Goal: Check status

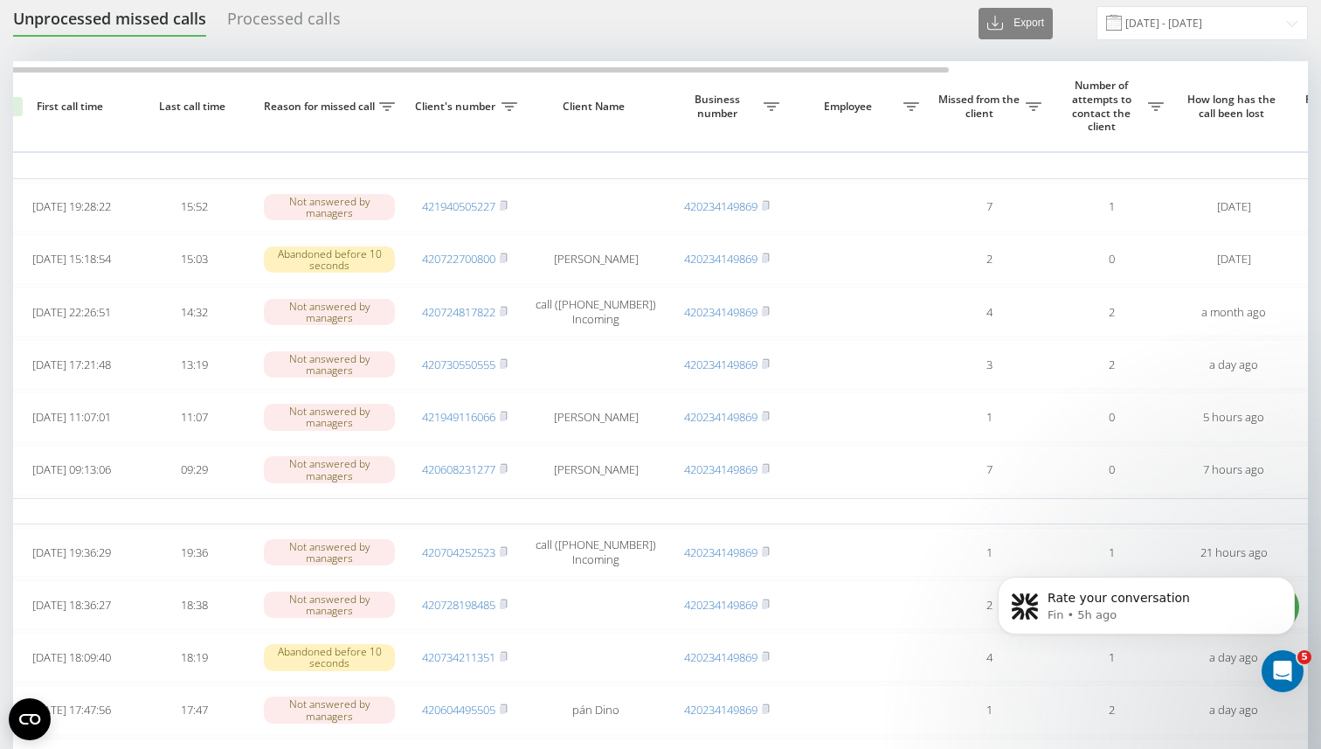
scroll to position [0, 88]
click at [295, 3] on div "Unprocessed missed calls Processed calls Export .csv .xlsx 18.09.2025 - 19.09.2…" at bounding box center [660, 614] width 1321 height 1243
click at [295, 10] on div "Processed calls" at bounding box center [284, 23] width 114 height 27
click at [279, 19] on div "Processed calls" at bounding box center [284, 23] width 114 height 27
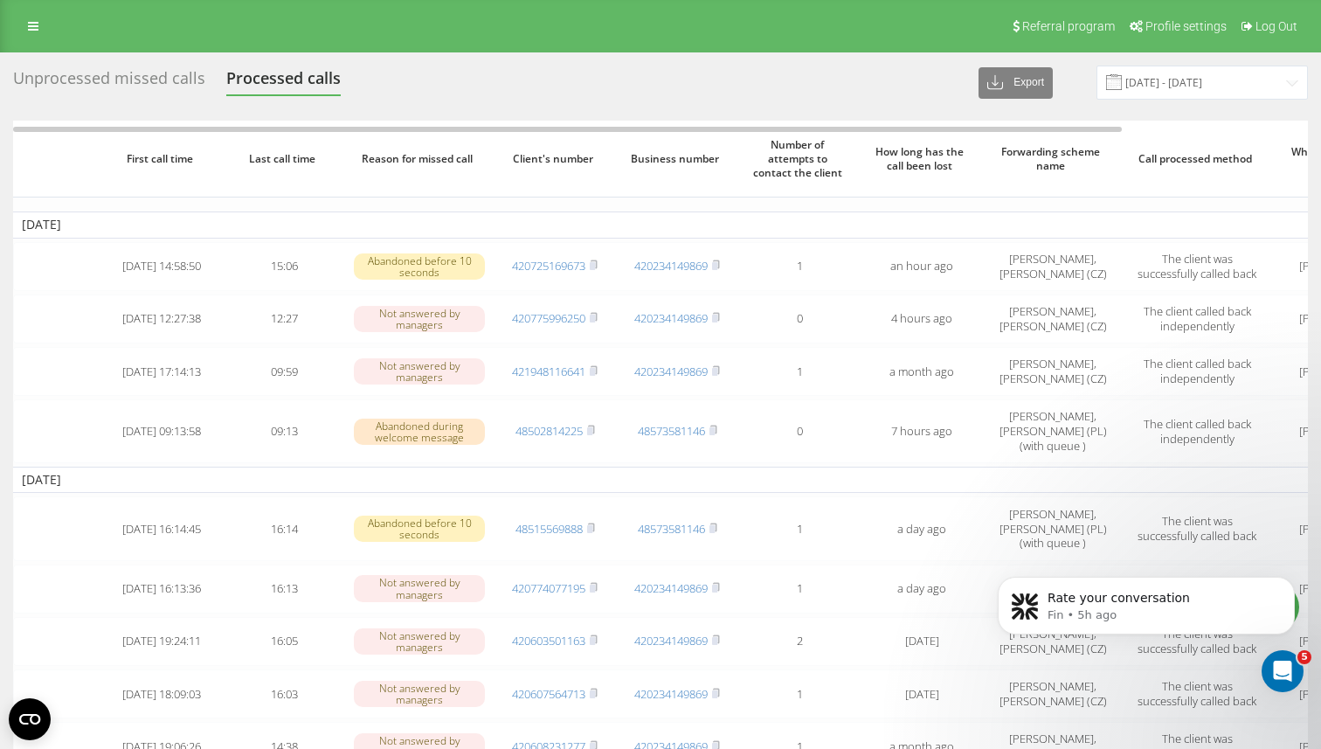
click at [181, 73] on div "Unprocessed missed calls" at bounding box center [109, 82] width 192 height 27
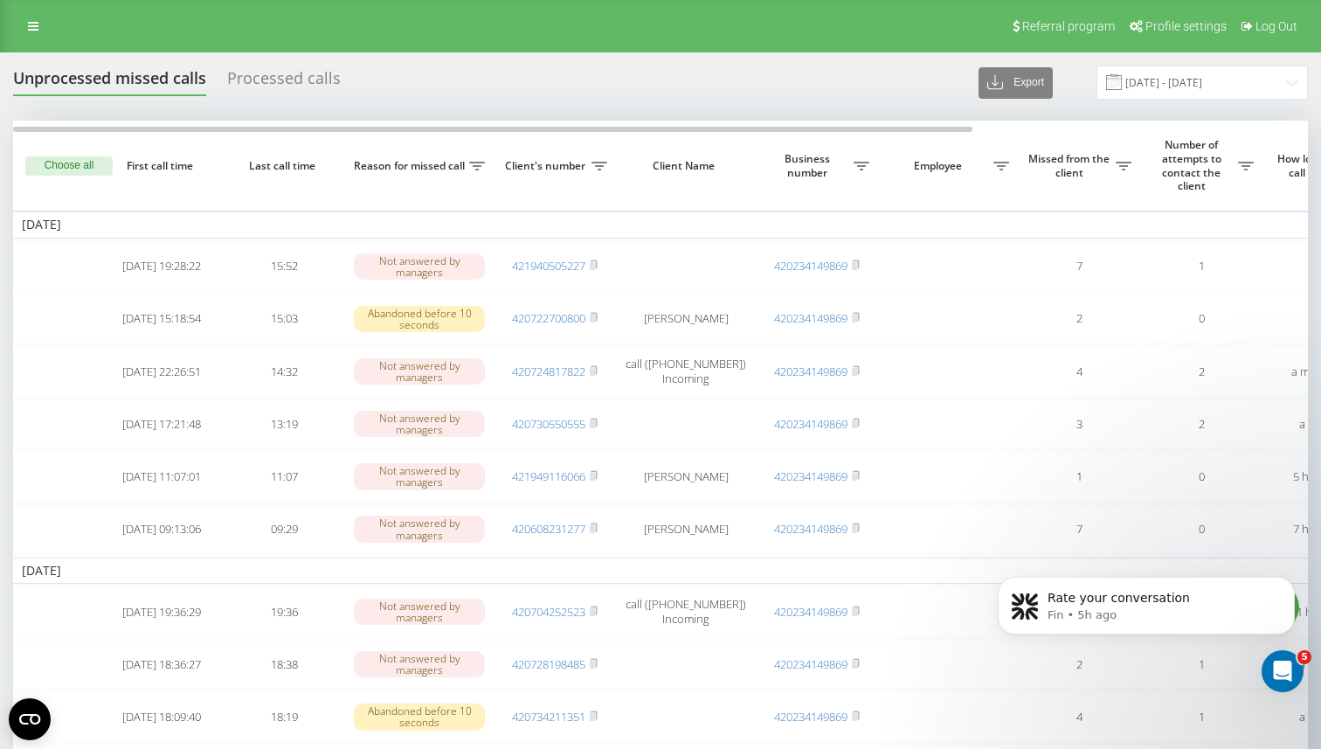
click at [269, 86] on div "Processed calls" at bounding box center [284, 82] width 114 height 27
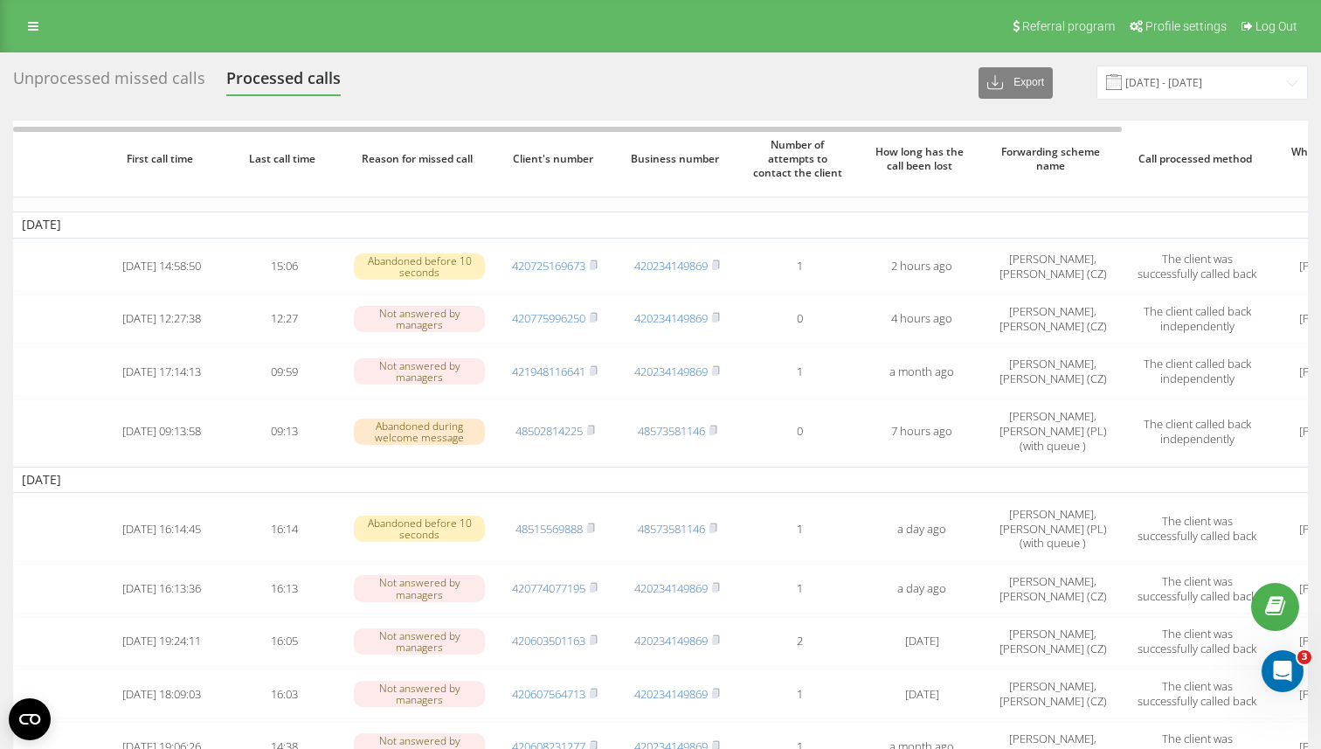
click at [172, 77] on div "Unprocessed missed calls" at bounding box center [109, 82] width 192 height 27
